Goal: Entertainment & Leisure: Consume media (video, audio)

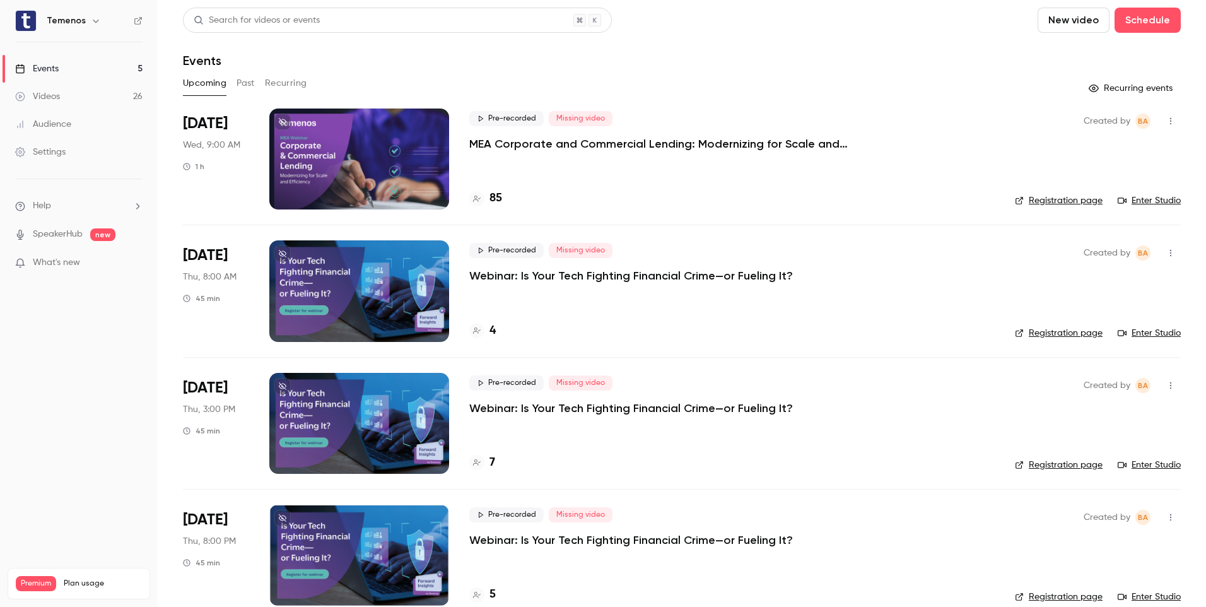
click at [76, 97] on link "Videos 26" at bounding box center [79, 97] width 158 height 28
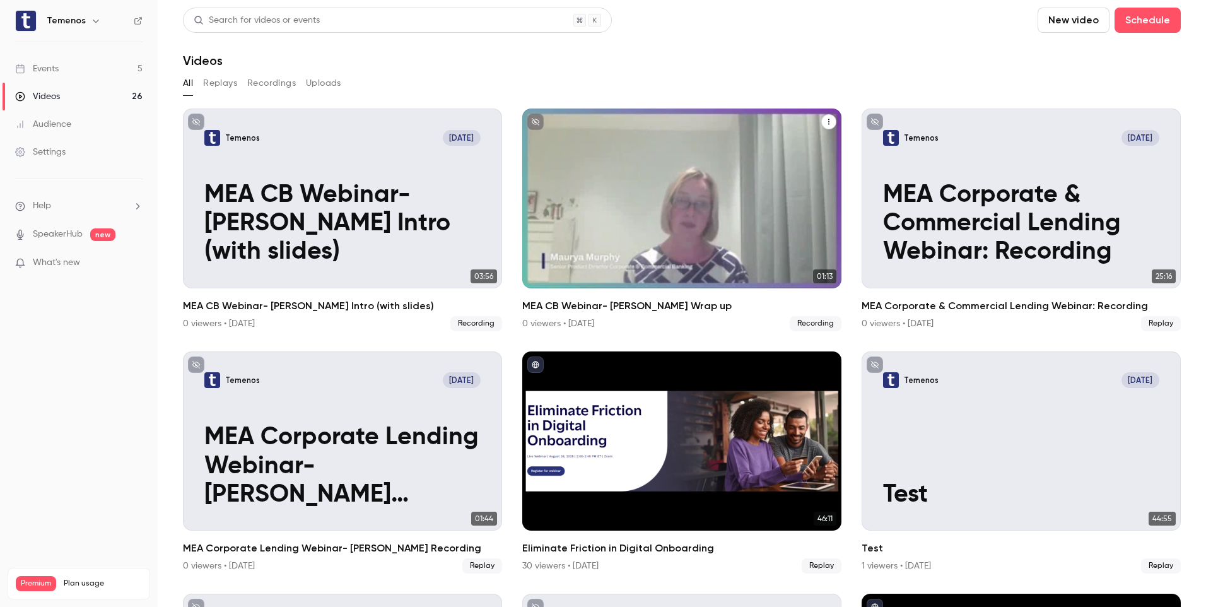
click at [650, 232] on p "MEA CB Webinar- [PERSON_NAME] Wrap up" at bounding box center [682, 224] width 276 height 86
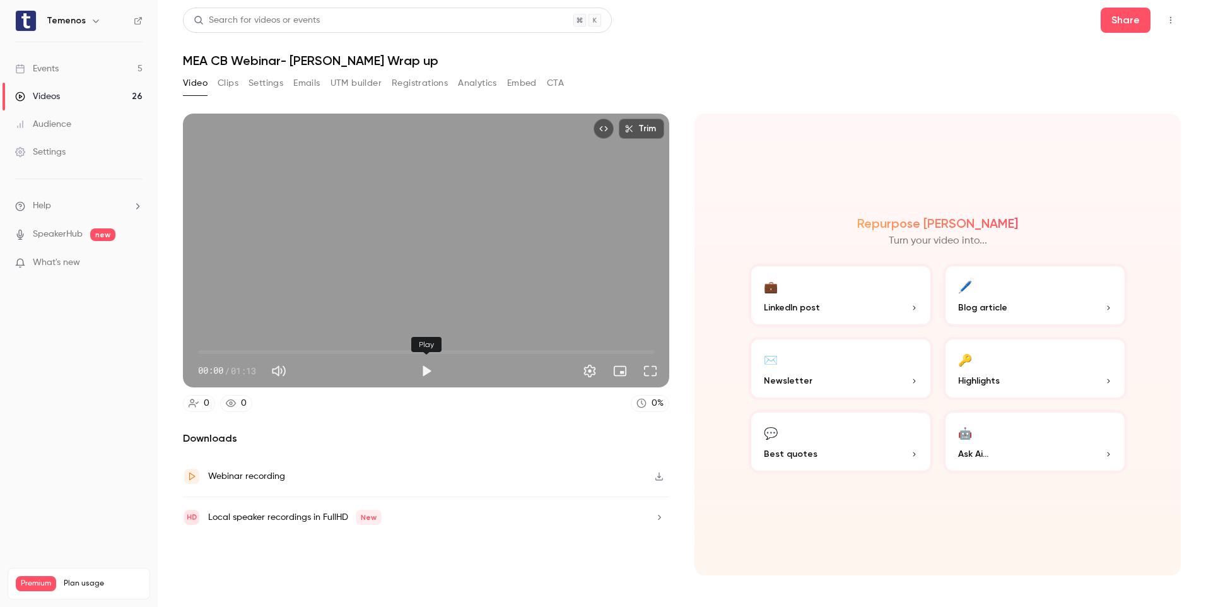
click at [428, 373] on button "Play" at bounding box center [426, 370] width 25 height 25
click at [222, 351] on span "00:01" at bounding box center [426, 352] width 456 height 20
click at [212, 348] on span "00:07" at bounding box center [426, 352] width 456 height 20
click at [248, 351] on span "00:08" at bounding box center [248, 352] width 4 height 4
click at [259, 352] on span "00:08" at bounding box center [426, 352] width 456 height 20
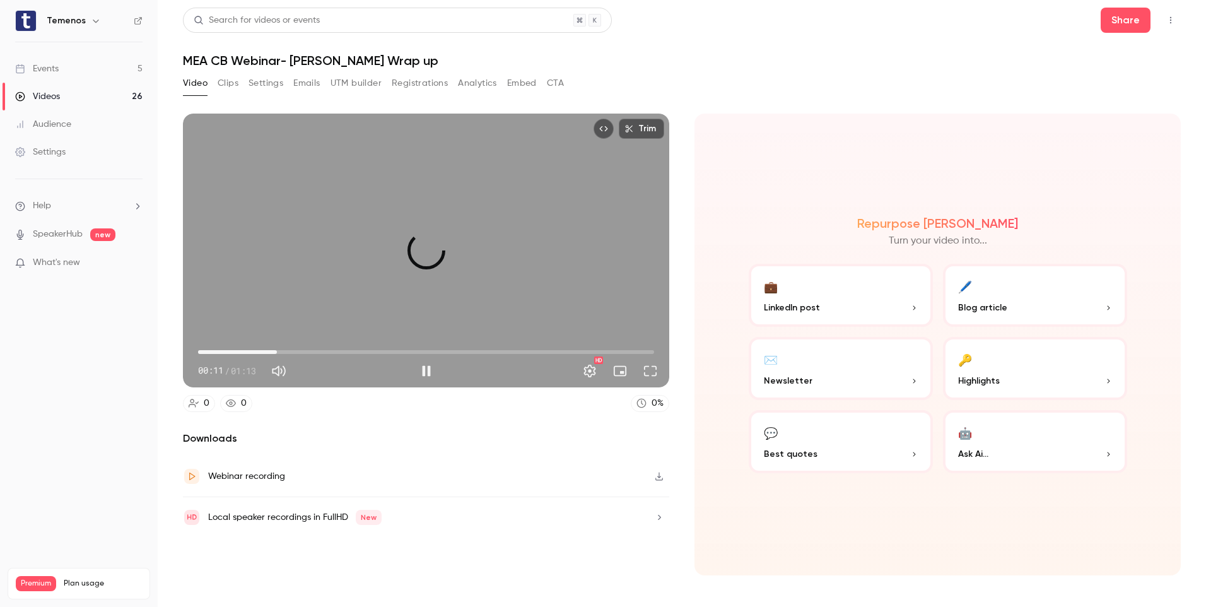
click at [277, 351] on span "00:12" at bounding box center [426, 352] width 456 height 20
click at [420, 368] on button "Pause" at bounding box center [426, 370] width 25 height 25
type input "****"
